Goal: Transaction & Acquisition: Purchase product/service

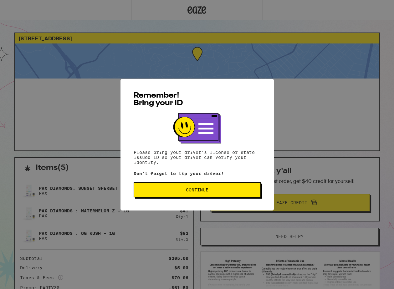
click at [178, 188] on button "Continue" at bounding box center [197, 190] width 127 height 15
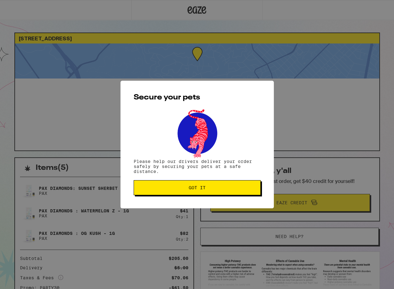
click at [178, 184] on button "Got it" at bounding box center [197, 187] width 127 height 15
